Goal: Navigation & Orientation: Find specific page/section

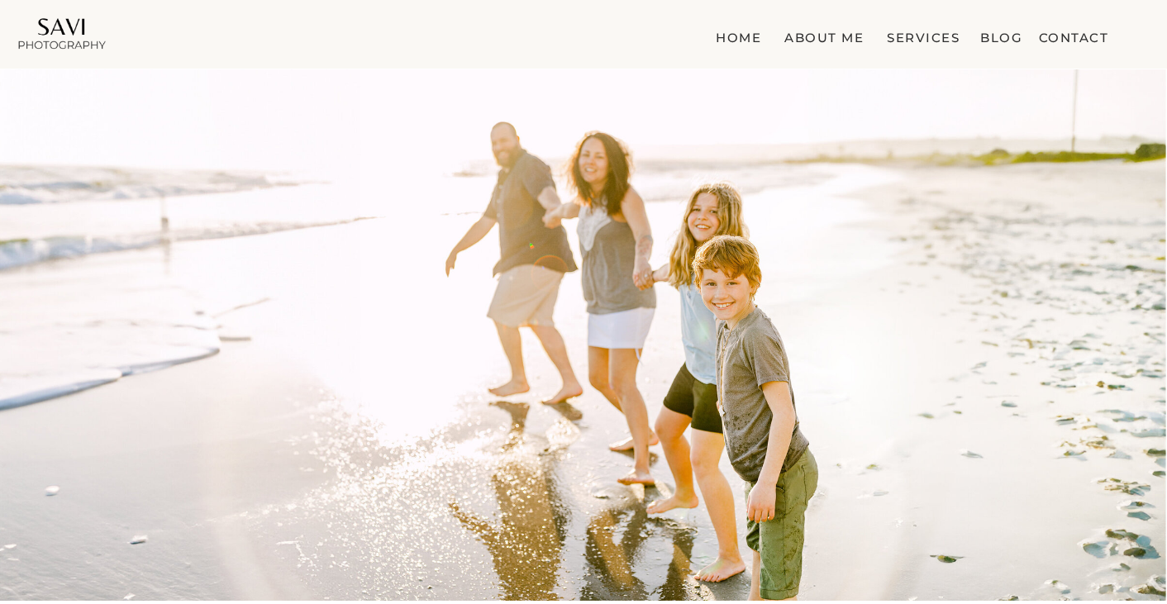
click at [819, 36] on nav "about me" at bounding box center [819, 34] width 88 height 17
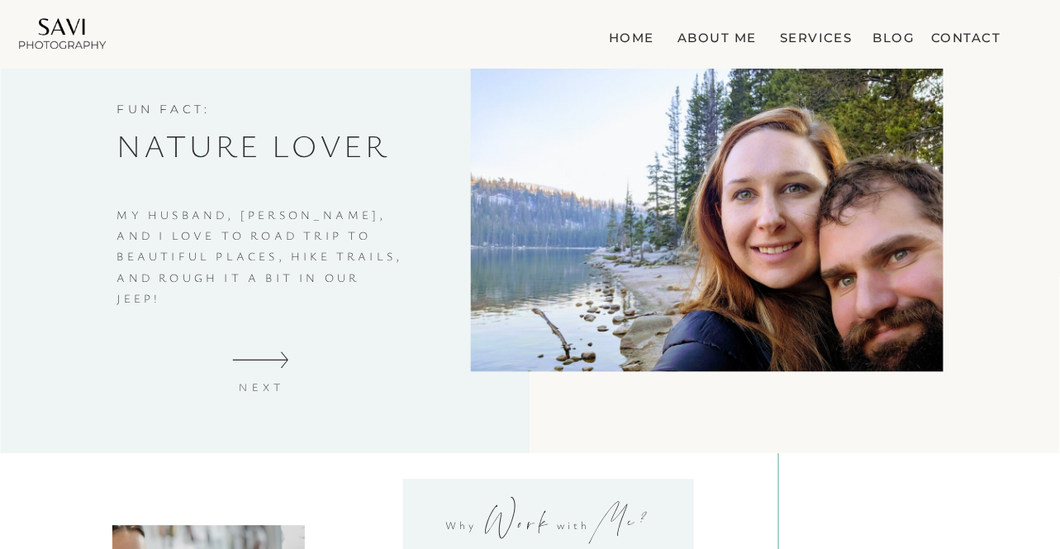
scroll to position [774, 0]
click at [283, 356] on icon at bounding box center [260, 360] width 57 height 20
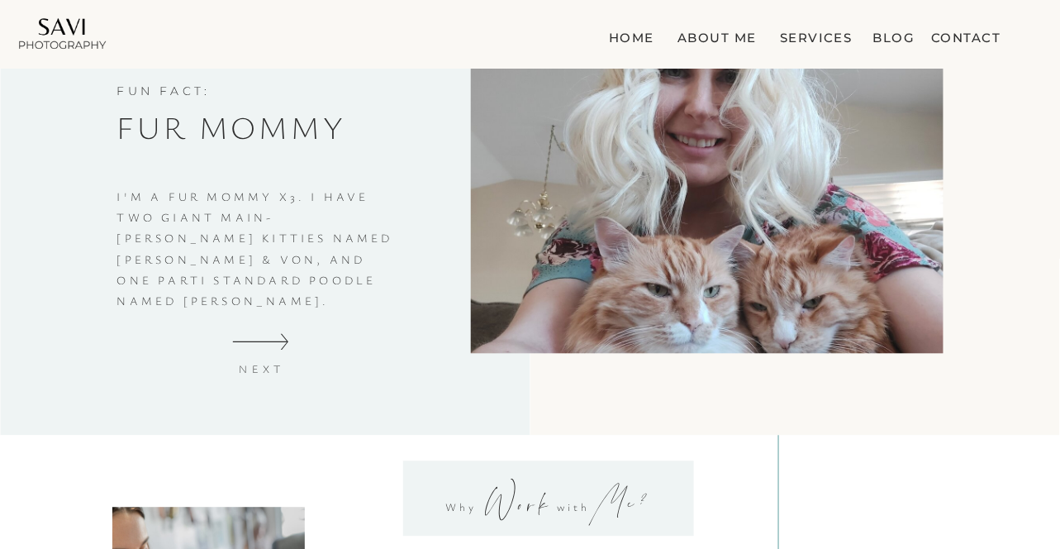
scroll to position [795, 0]
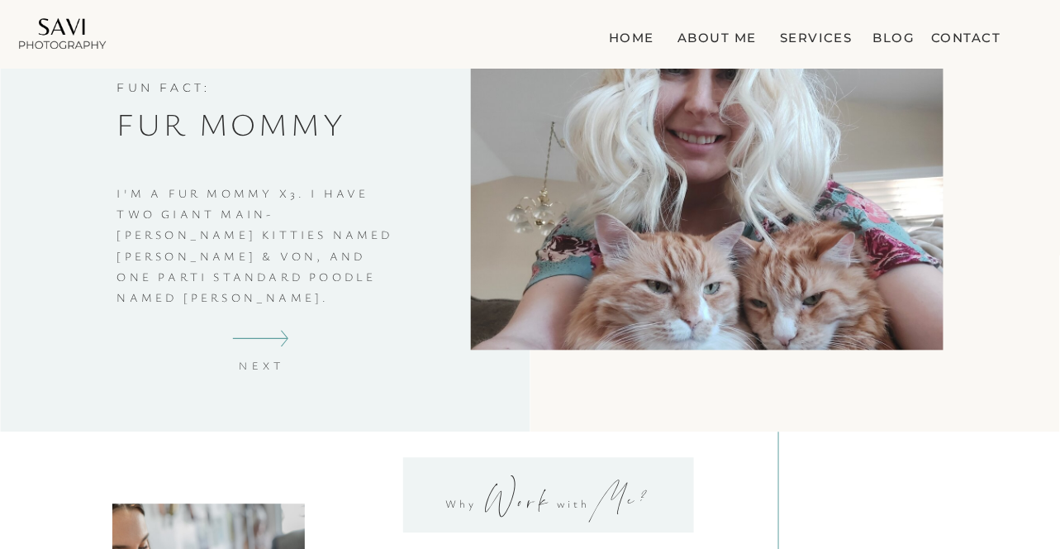
click at [282, 341] on icon at bounding box center [260, 339] width 57 height 20
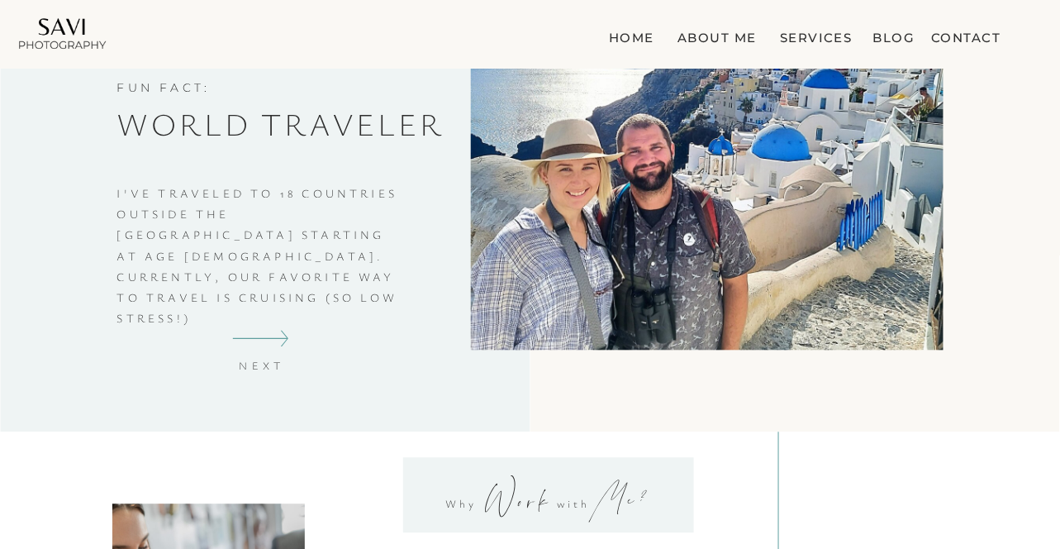
click at [280, 338] on icon at bounding box center [260, 339] width 57 height 20
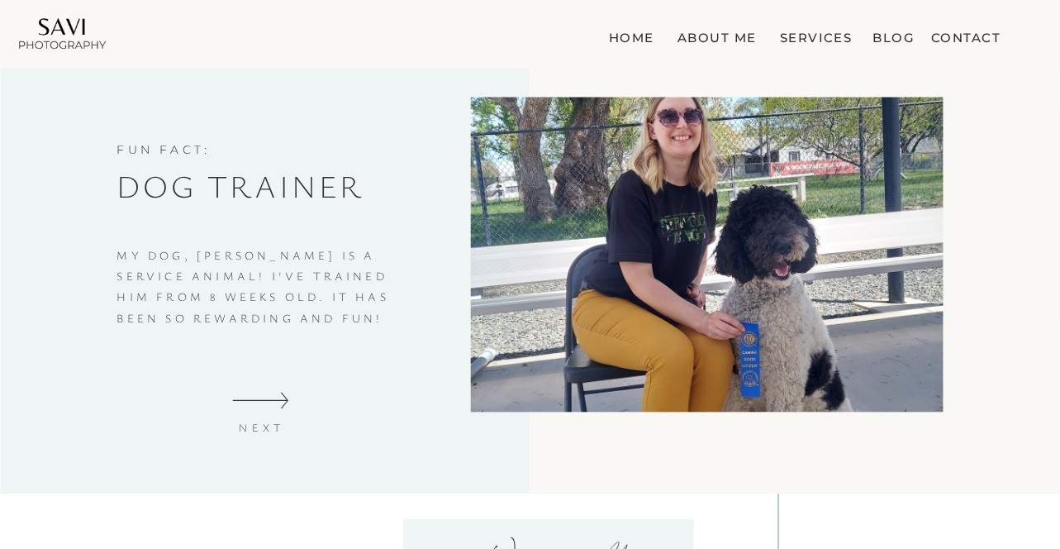
scroll to position [731, 0]
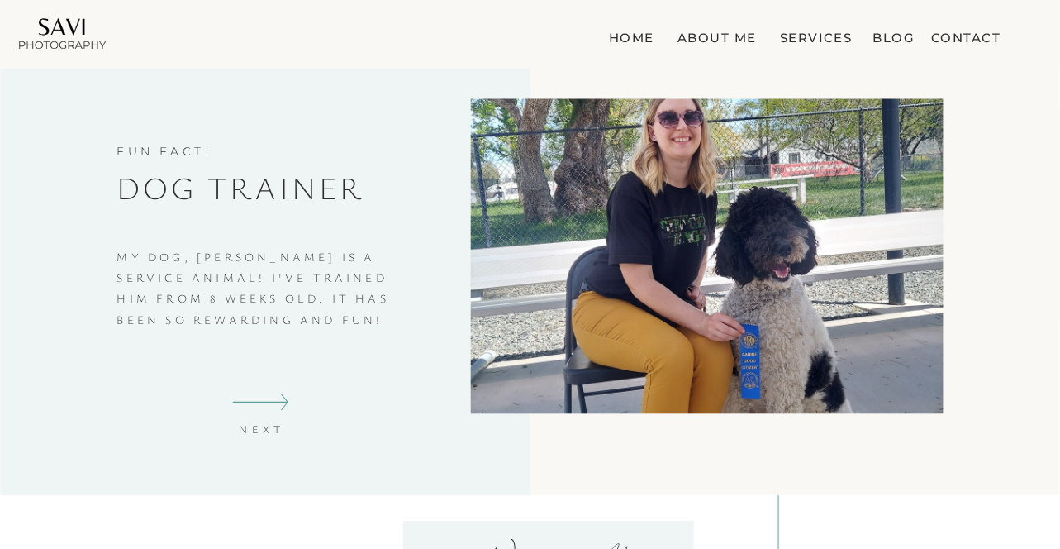
click at [274, 398] on icon at bounding box center [260, 403] width 57 height 20
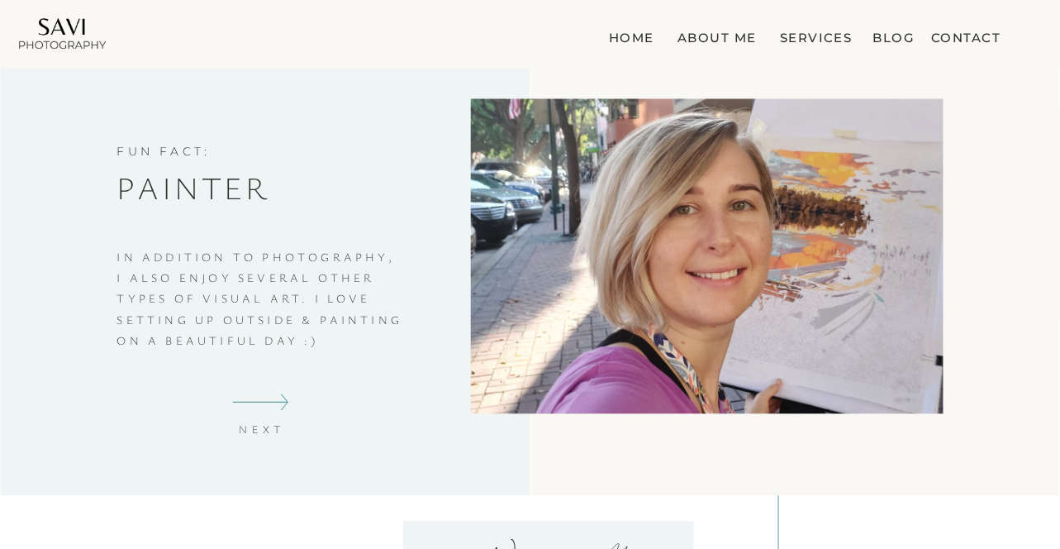
click at [274, 398] on icon at bounding box center [260, 403] width 57 height 20
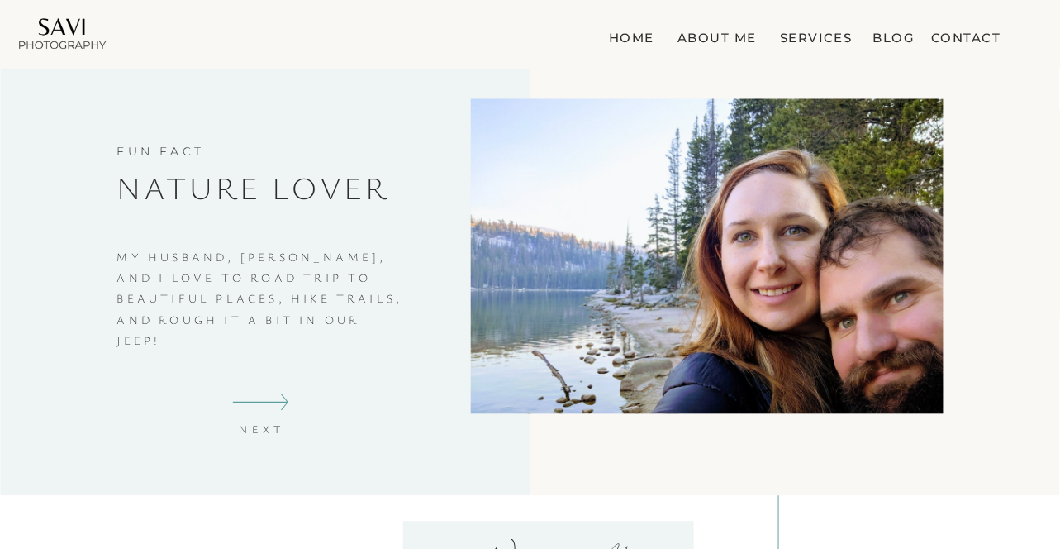
click at [274, 398] on icon at bounding box center [260, 403] width 57 height 20
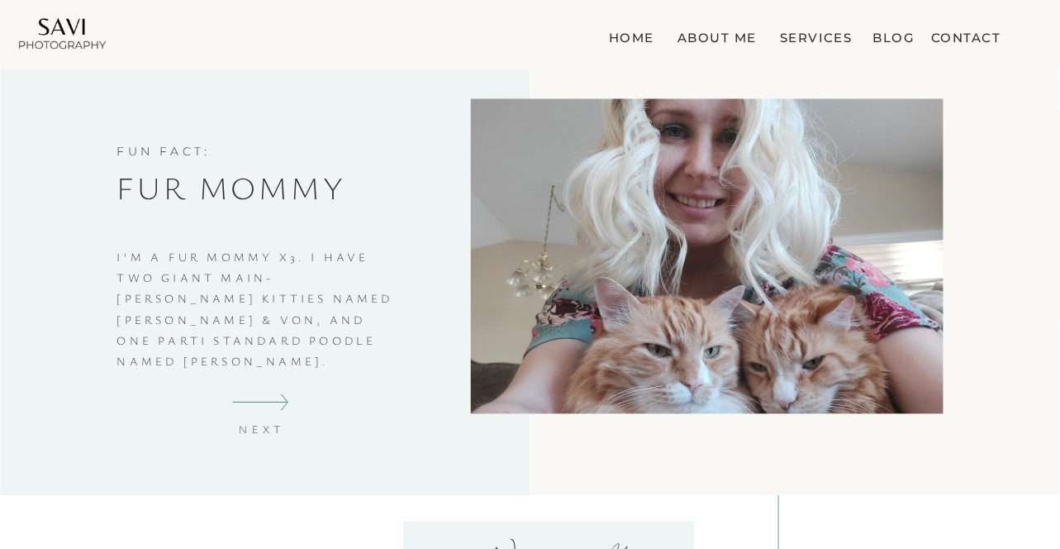
click at [274, 398] on icon at bounding box center [260, 403] width 57 height 20
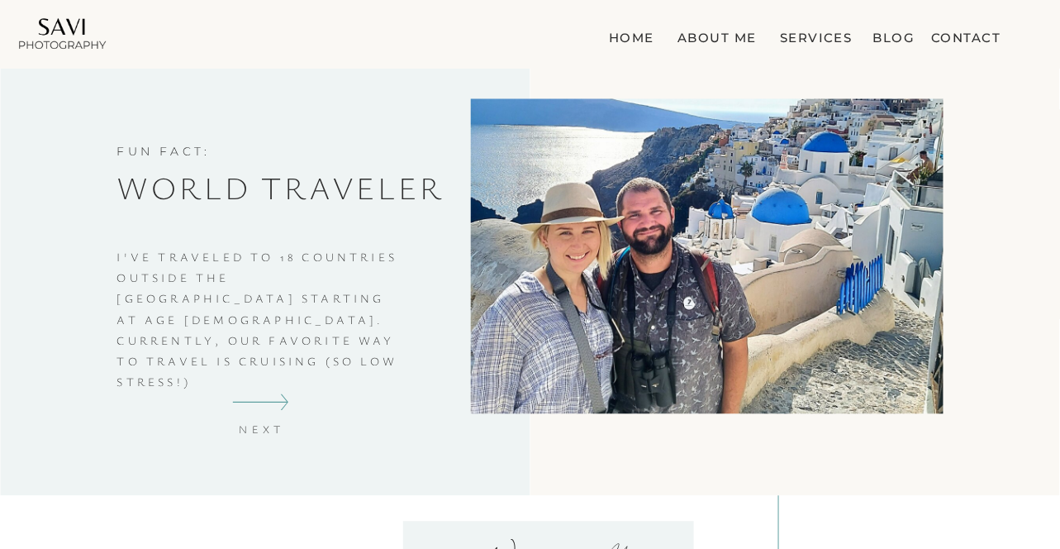
click at [274, 398] on icon at bounding box center [260, 403] width 57 height 20
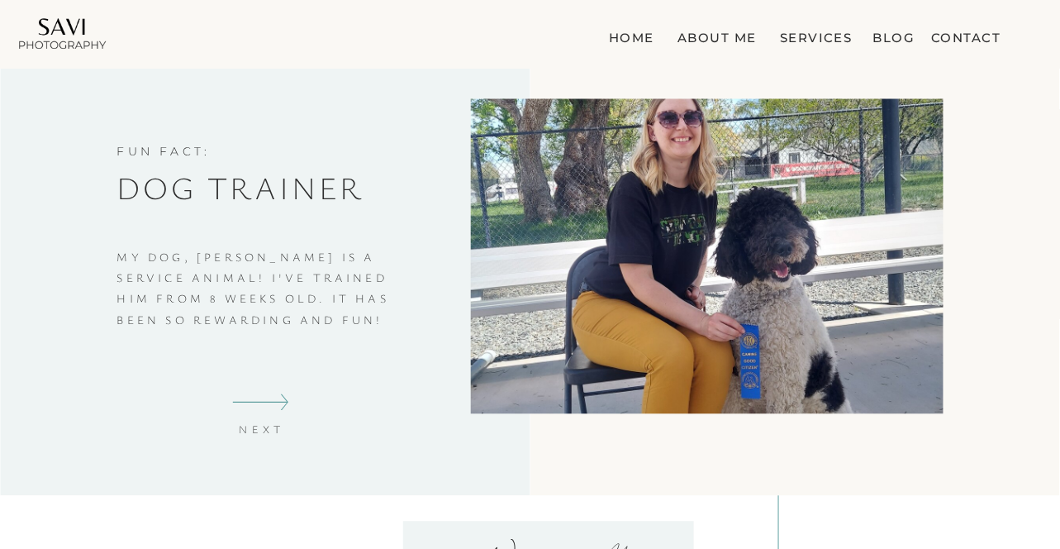
click at [274, 398] on icon at bounding box center [260, 403] width 57 height 20
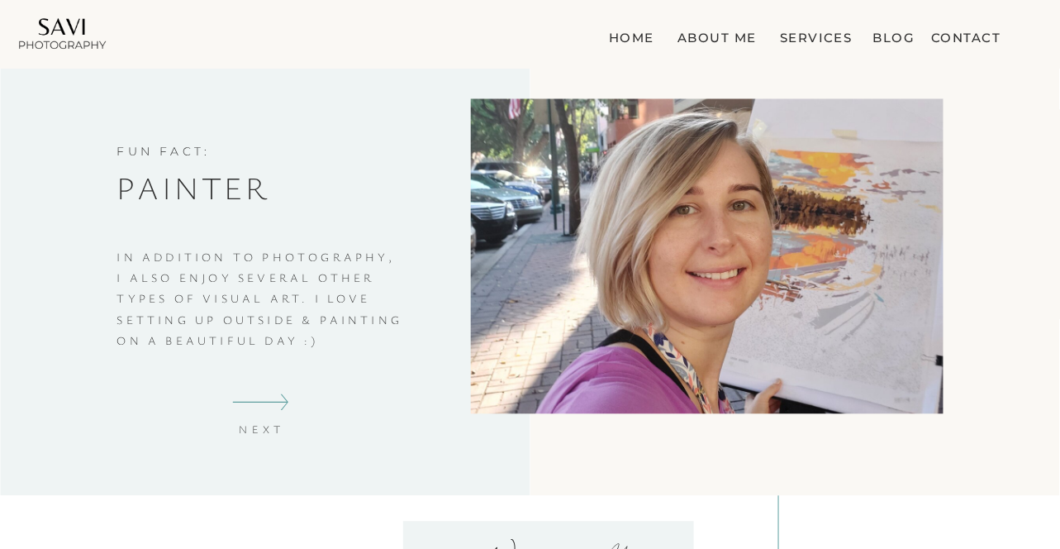
click at [274, 398] on icon at bounding box center [260, 403] width 57 height 20
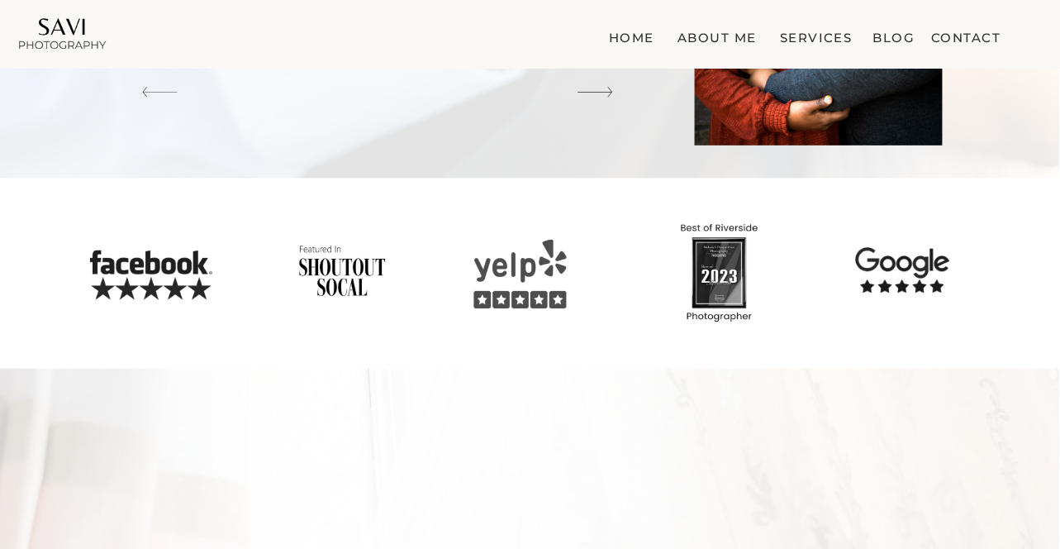
scroll to position [1876, 0]
click at [517, 270] on div at bounding box center [521, 273] width 98 height 71
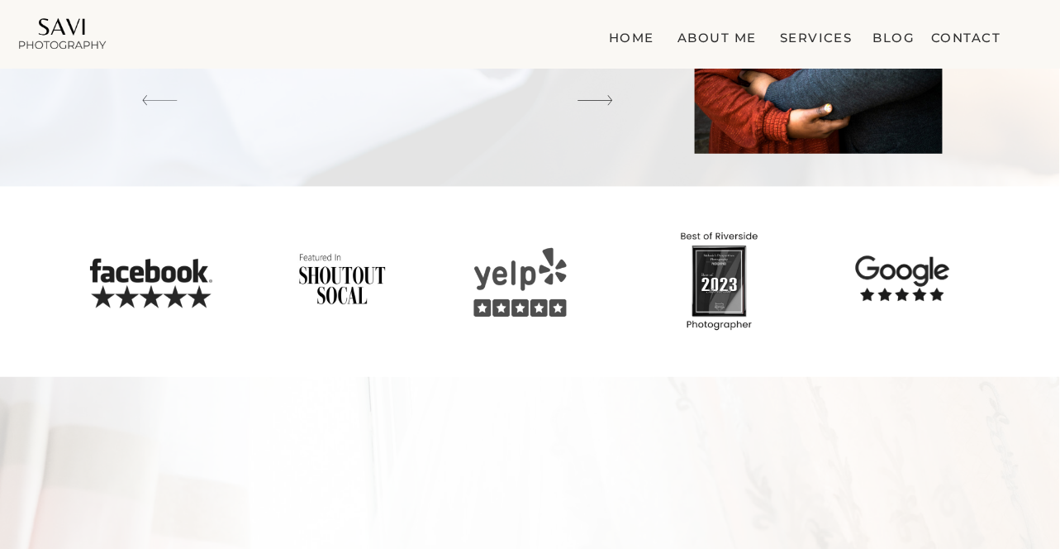
click at [903, 278] on div at bounding box center [903, 280] width 138 height 66
click at [331, 279] on div at bounding box center [340, 280] width 116 height 58
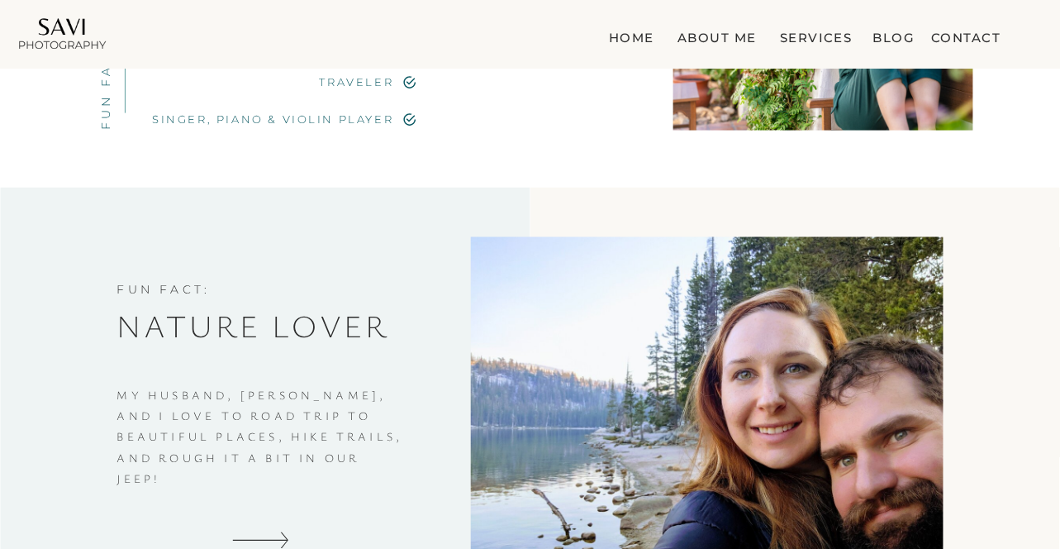
scroll to position [0, 0]
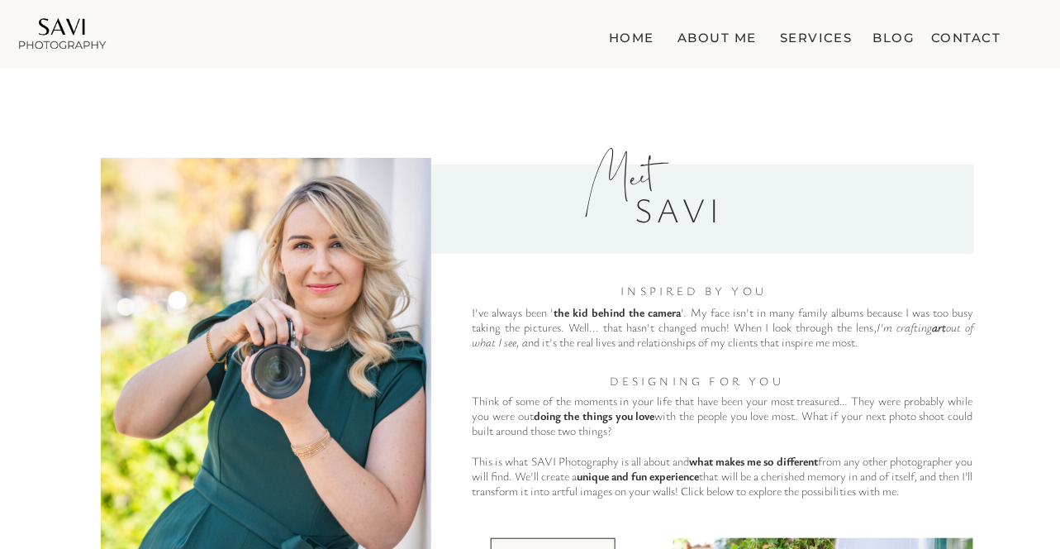
click at [634, 36] on nav "home" at bounding box center [629, 34] width 50 height 17
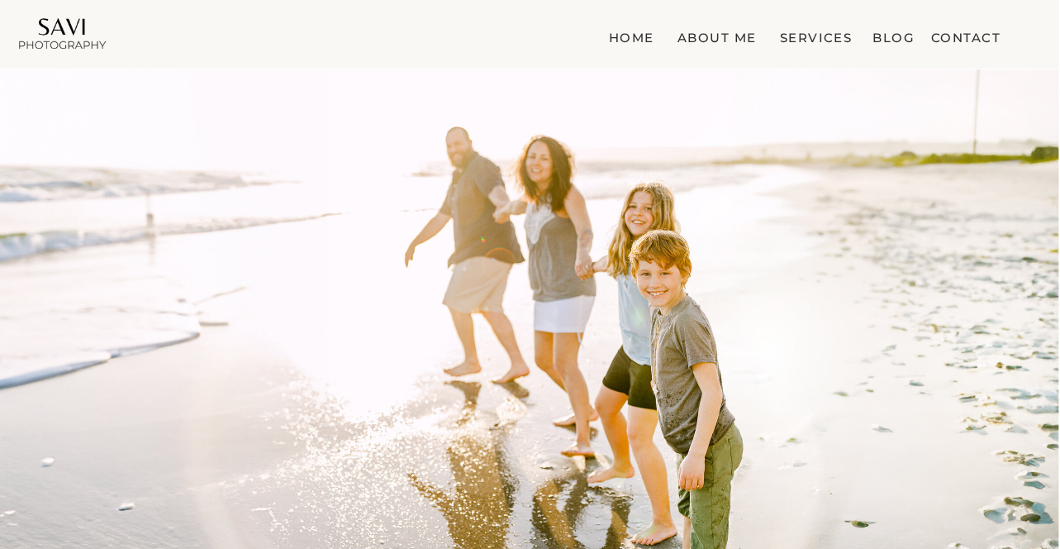
click at [699, 35] on nav "about me" at bounding box center [713, 34] width 88 height 17
